Goal: Task Accomplishment & Management: Complete application form

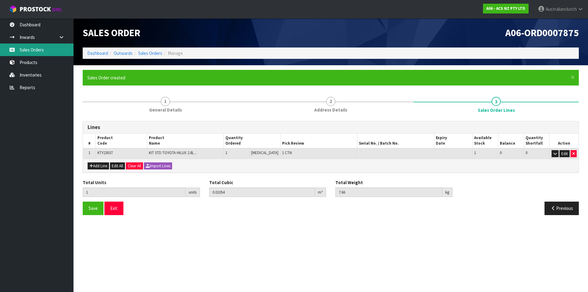
click at [43, 50] on link "Sales Orders" at bounding box center [36, 49] width 73 height 13
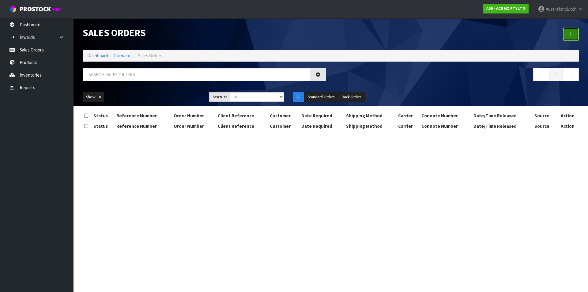
click at [574, 33] on link at bounding box center [571, 34] width 16 height 13
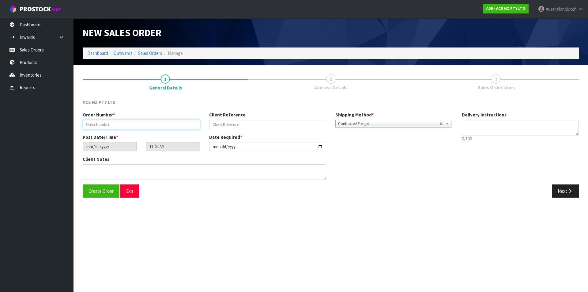
drag, startPoint x: 147, startPoint y: 125, endPoint x: 150, endPoint y: 123, distance: 3.8
click at [147, 125] on input "text" at bounding box center [141, 124] width 117 height 9
type input "208256.1"
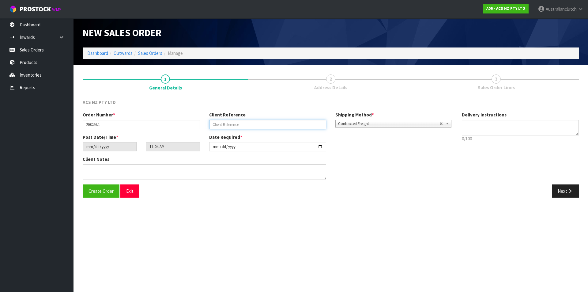
click at [272, 122] on input "text" at bounding box center [267, 124] width 117 height 9
paste input "17:939665"
type input "17:939665"
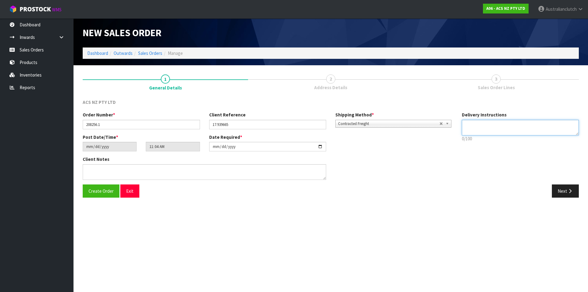
click at [485, 133] on textarea at bounding box center [520, 128] width 117 height 16
type textarea "NZC PLEASE"
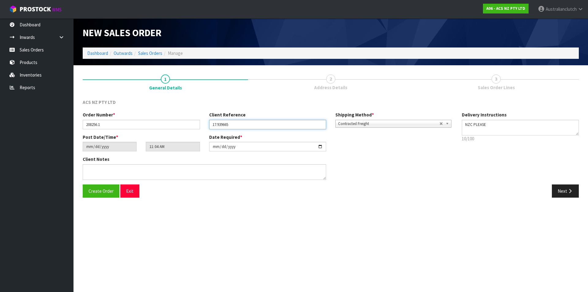
click at [266, 121] on input "17:939665" at bounding box center [267, 124] width 117 height 9
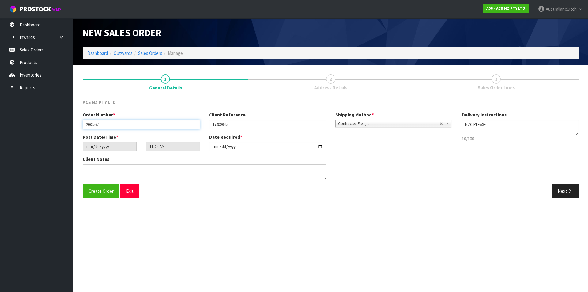
click at [97, 125] on input "208256.1" at bounding box center [141, 124] width 117 height 9
type input "208255.1"
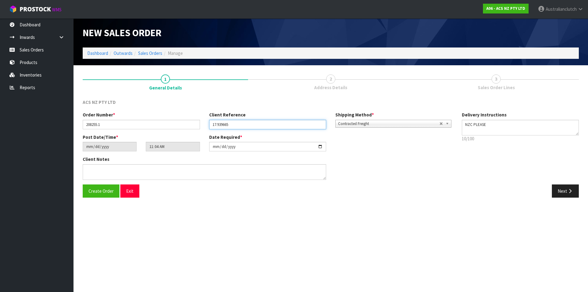
drag, startPoint x: 246, startPoint y: 125, endPoint x: 158, endPoint y: 120, distance: 88.2
click at [158, 120] on div "Order Number * 208255.1 Client Reference 17:939665 Shipping Method * Pickup Con…" at bounding box center [267, 122] width 379 height 22
paste input "83:939647"
type input "83:939647"
click at [561, 189] on button "Next" at bounding box center [564, 190] width 27 height 13
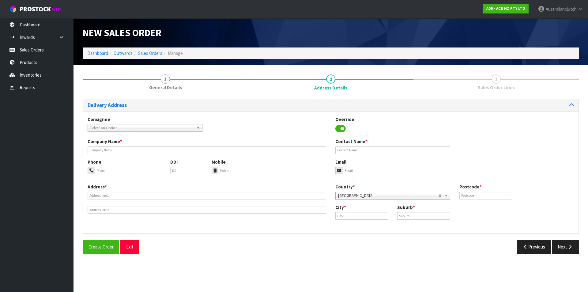
click at [125, 129] on span "Select an Option" at bounding box center [142, 127] width 104 height 7
type input "202178"
click at [135, 147] on li "202178 - BNT [PERSON_NAME] 83" at bounding box center [145, 145] width 112 height 8
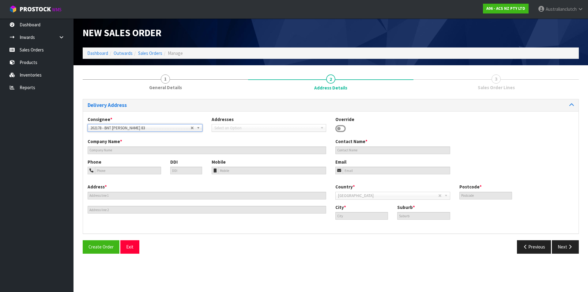
type input "BNT [PERSON_NAME] 83"
type input "[STREET_ADDRESS][PERSON_NAME]"
type input "9310"
type input "[PERSON_NAME]"
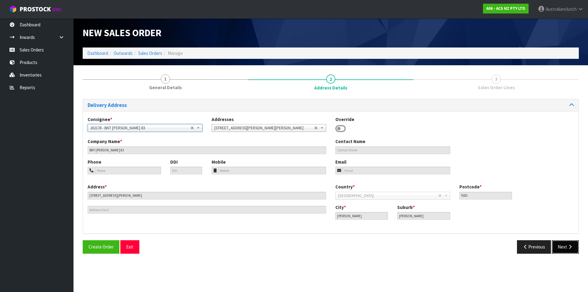
click at [560, 243] on button "Next" at bounding box center [564, 246] width 27 height 13
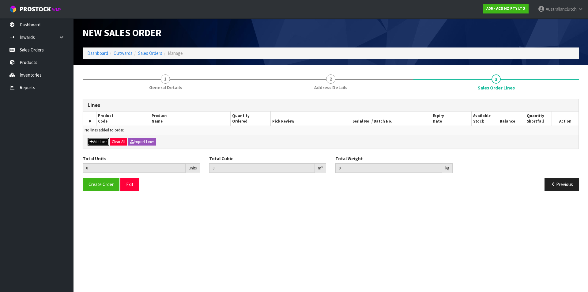
click at [104, 141] on button "Add Line" at bounding box center [98, 141] width 21 height 7
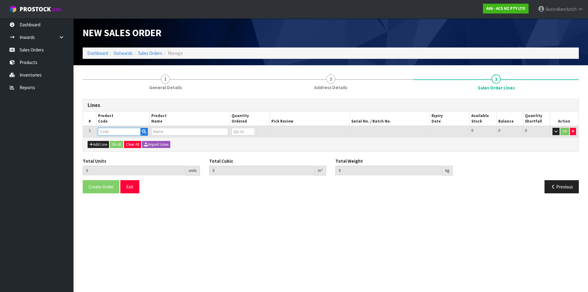
click at [110, 134] on input "text" at bounding box center [119, 132] width 43 height 8
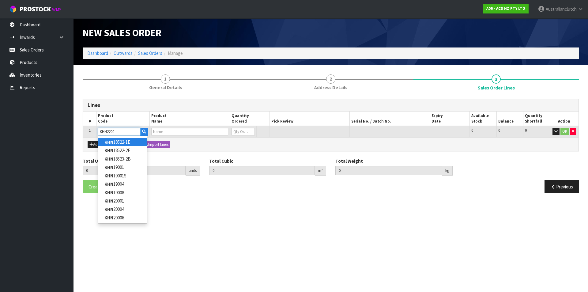
type input "KHN22009"
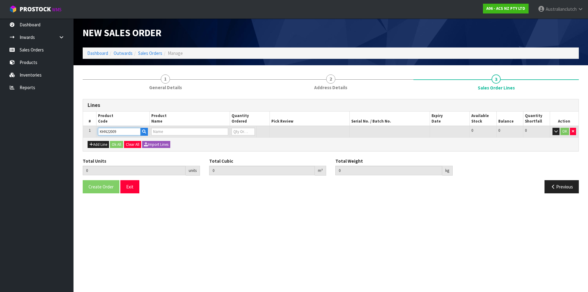
type input "0.000000"
type input "0.000"
type input "KIT STD HONDA PRELUDE 2.3L"
type input "0"
type input "KHN22009"
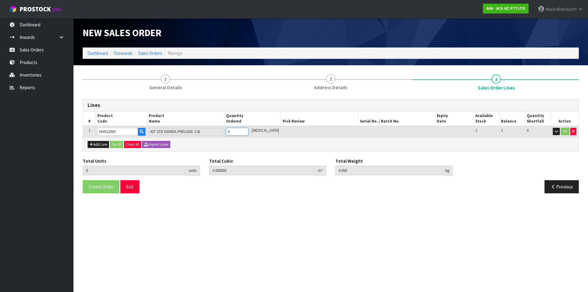
type input "1"
type input "0.01054"
type input "6.93"
type input "1"
click at [248, 129] on input "1" at bounding box center [237, 132] width 22 height 8
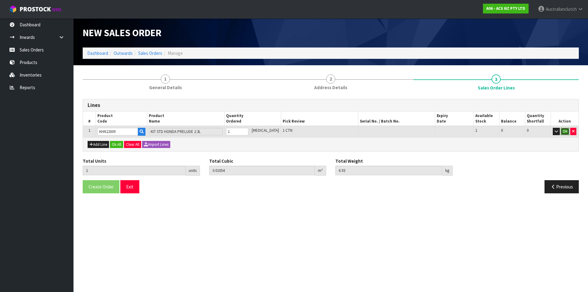
click at [562, 132] on button "OK" at bounding box center [564, 131] width 9 height 7
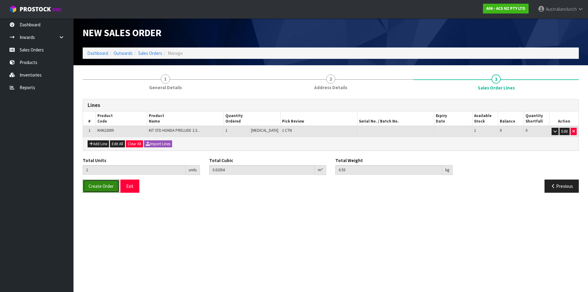
click at [99, 189] on button "Create Order" at bounding box center [101, 185] width 37 height 13
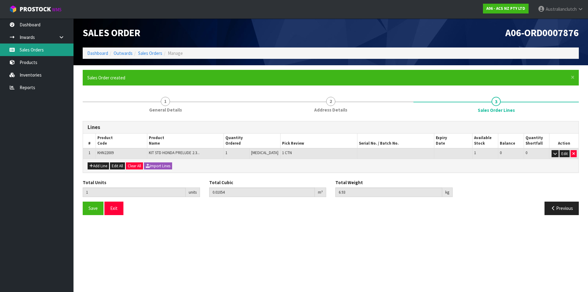
click at [32, 52] on link "Sales Orders" at bounding box center [36, 49] width 73 height 13
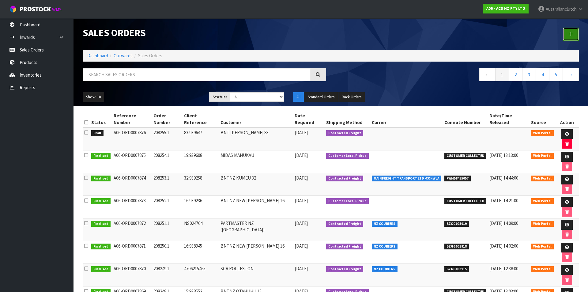
click at [567, 36] on link at bounding box center [571, 34] width 16 height 13
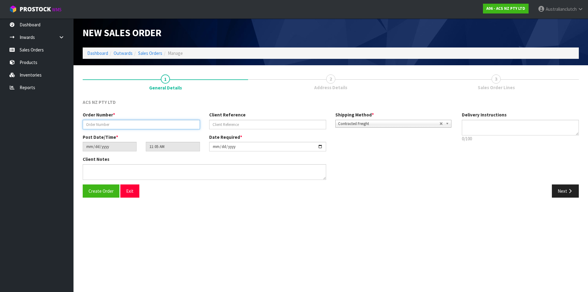
click at [157, 125] on input "text" at bounding box center [141, 124] width 117 height 9
paste input "208256.1"
type input "208256.1"
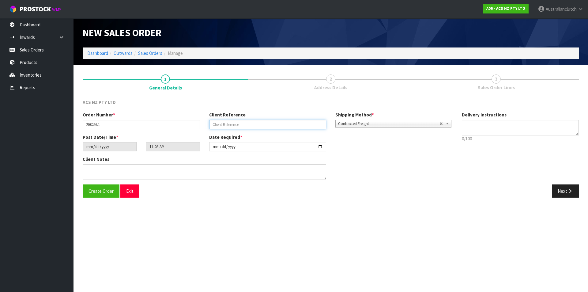
click at [261, 127] on input "text" at bounding box center [267, 124] width 117 height 9
paste input "17:939665"
type input "17:939665"
click at [368, 122] on span "Contracted Freight" at bounding box center [388, 123] width 101 height 7
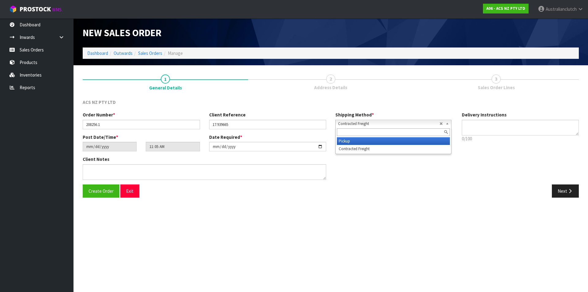
click at [362, 141] on li "Pickup" at bounding box center [393, 141] width 113 height 8
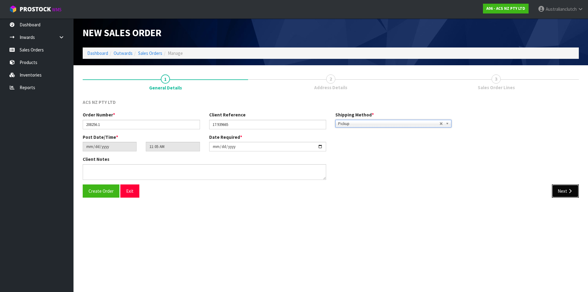
click at [556, 191] on button "Next" at bounding box center [564, 190] width 27 height 13
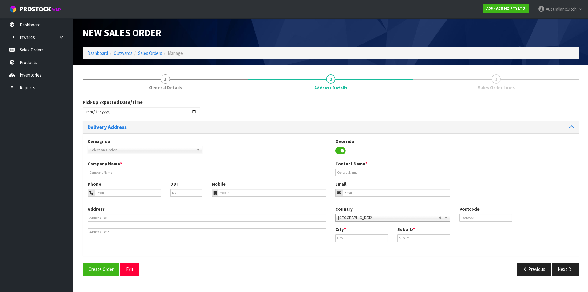
click at [145, 147] on span "Select an Option" at bounding box center [142, 149] width 104 height 7
type input "200623"
click at [121, 168] on li "200623 - BNTNZ EAST TAMAKI 17" at bounding box center [145, 167] width 112 height 8
type input "BNTNZ EAST TAMAKI 17"
type input "[STREET_ADDRESS]"
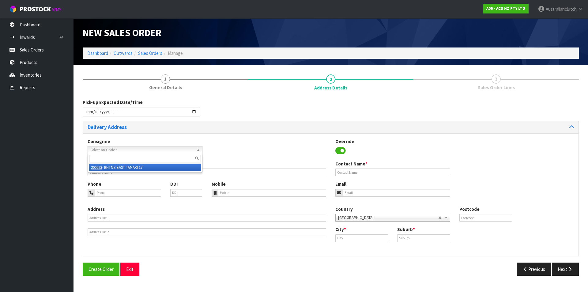
type input "2013"
type input "[GEOGRAPHIC_DATA]"
type input "EAST TAMAKI"
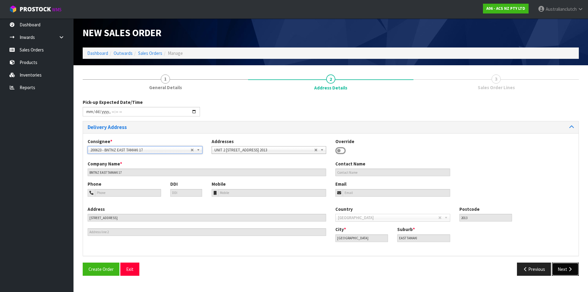
click at [570, 264] on button "Next" at bounding box center [564, 268] width 27 height 13
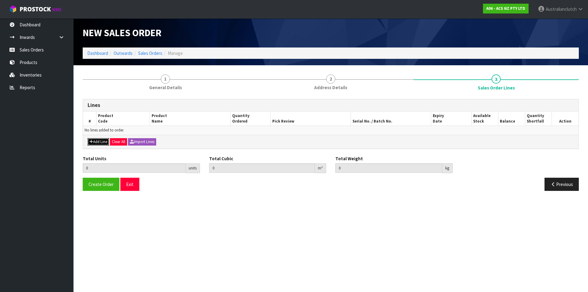
click at [104, 141] on button "Add Line" at bounding box center [98, 141] width 21 height 7
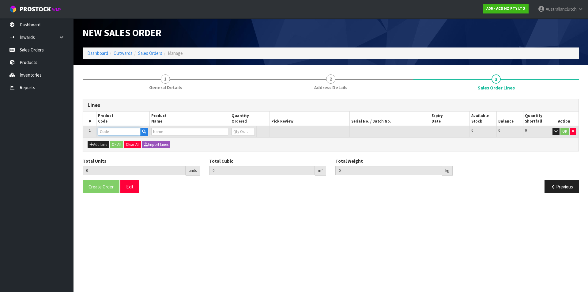
click at [116, 133] on input "text" at bounding box center [119, 132] width 43 height 8
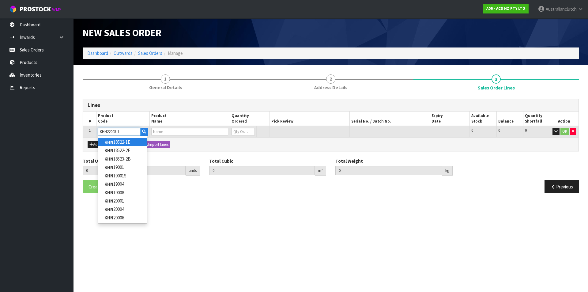
type input "KHN22005-1A"
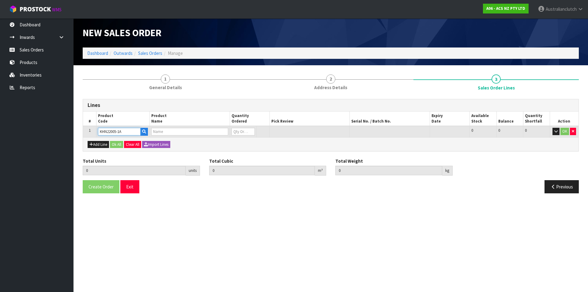
type input "0.000000"
type input "0.000"
type input "KIT PER HONDA 1.6/1.8/2.0L"
type input "0"
type input "KHN22005-1A"
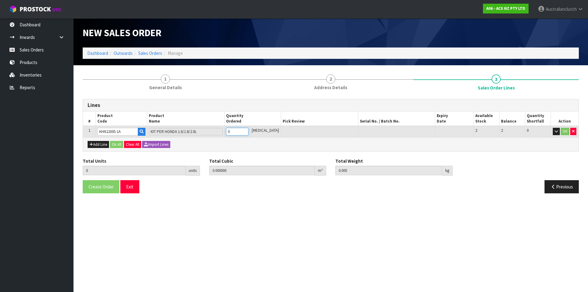
type input "1"
type input "0.01443"
type input "6.14"
type input "1"
click at [248, 130] on input "1" at bounding box center [237, 132] width 22 height 8
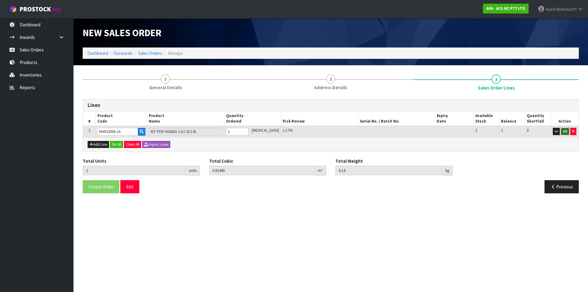
click at [561, 131] on button "OK" at bounding box center [564, 131] width 9 height 7
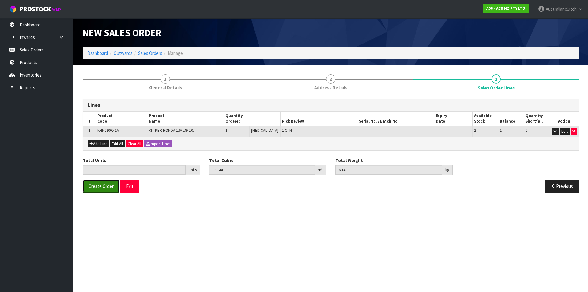
drag, startPoint x: 111, startPoint y: 181, endPoint x: 127, endPoint y: 176, distance: 16.6
click at [111, 180] on button "Create Order" at bounding box center [101, 185] width 37 height 13
